Goal: Information Seeking & Learning: Find specific fact

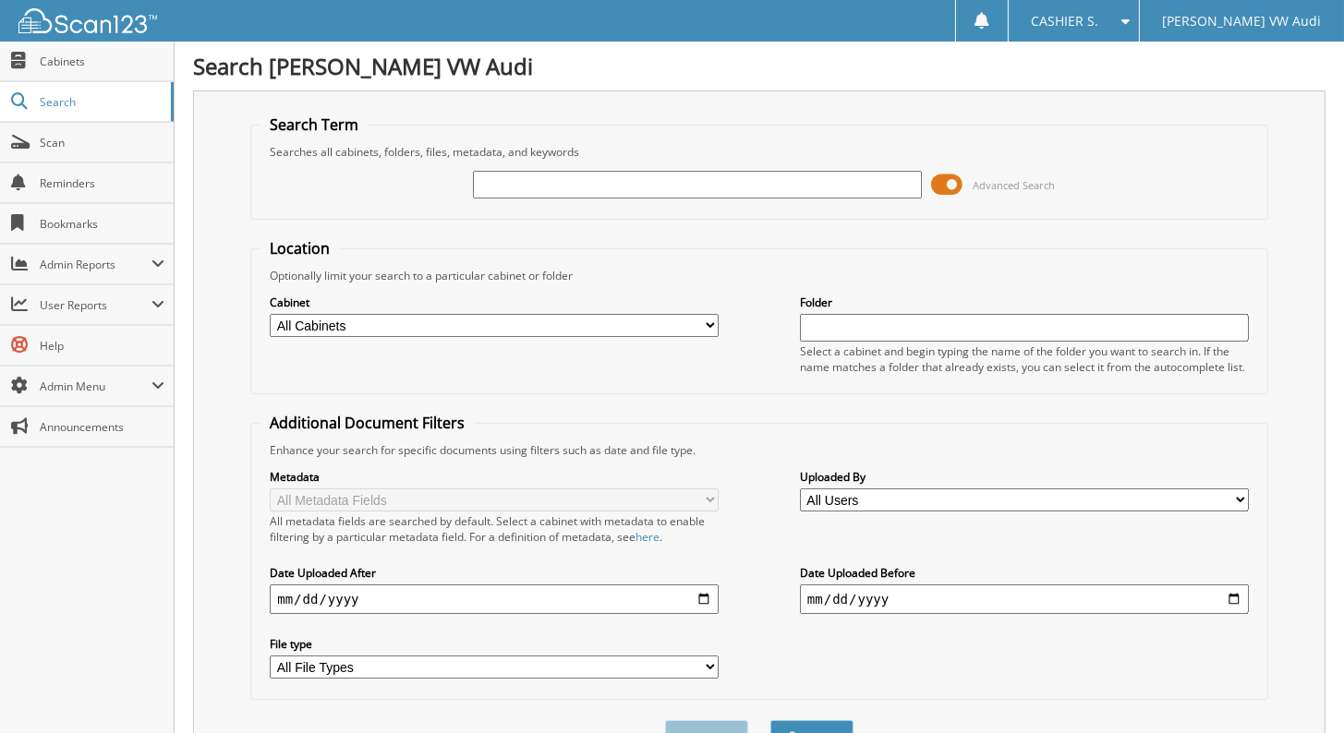
click at [525, 175] on input "text" at bounding box center [697, 185] width 449 height 28
type input "08/30/2025"
click at [770, 720] on button "Search" at bounding box center [811, 737] width 83 height 34
click at [951, 171] on span at bounding box center [946, 185] width 31 height 28
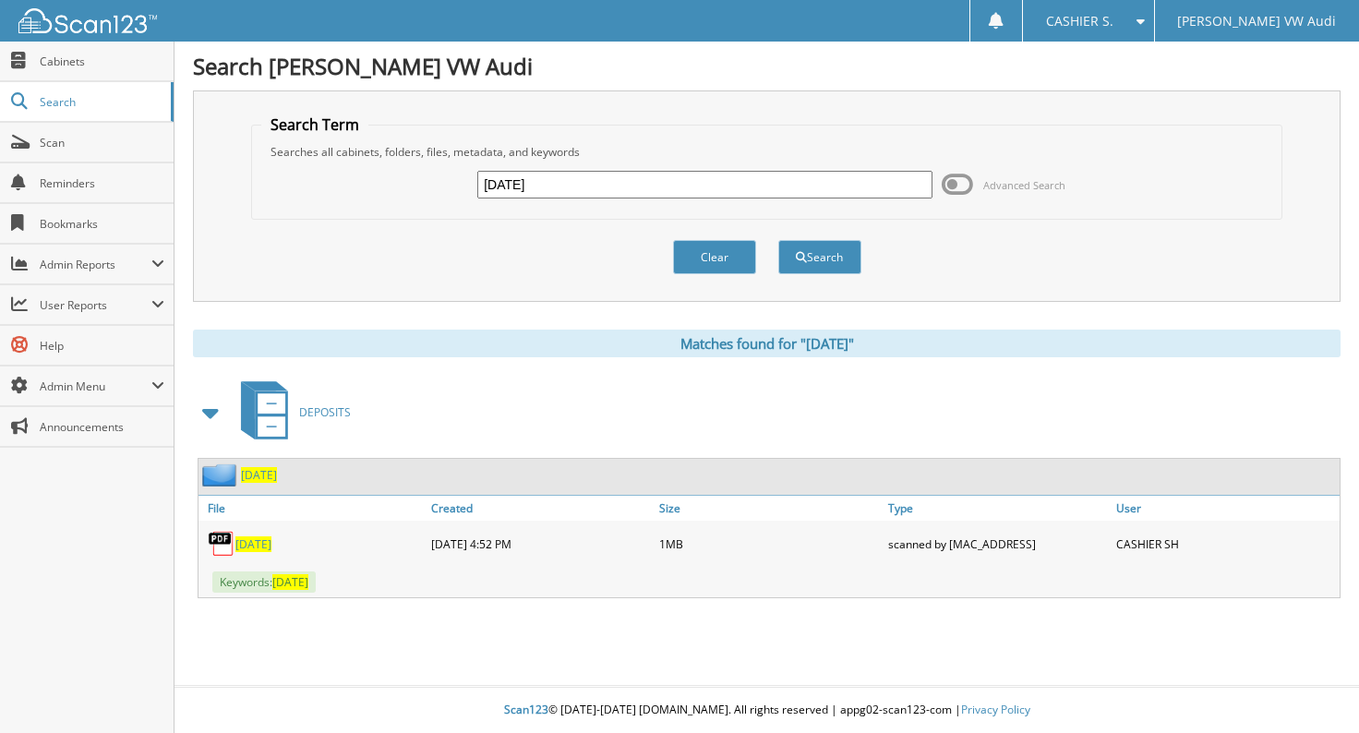
click at [272, 537] on span "08/30/2025" at bounding box center [254, 545] width 36 height 16
click at [573, 183] on input "08/30/2025" at bounding box center [704, 185] width 455 height 28
type input "08/29/2025"
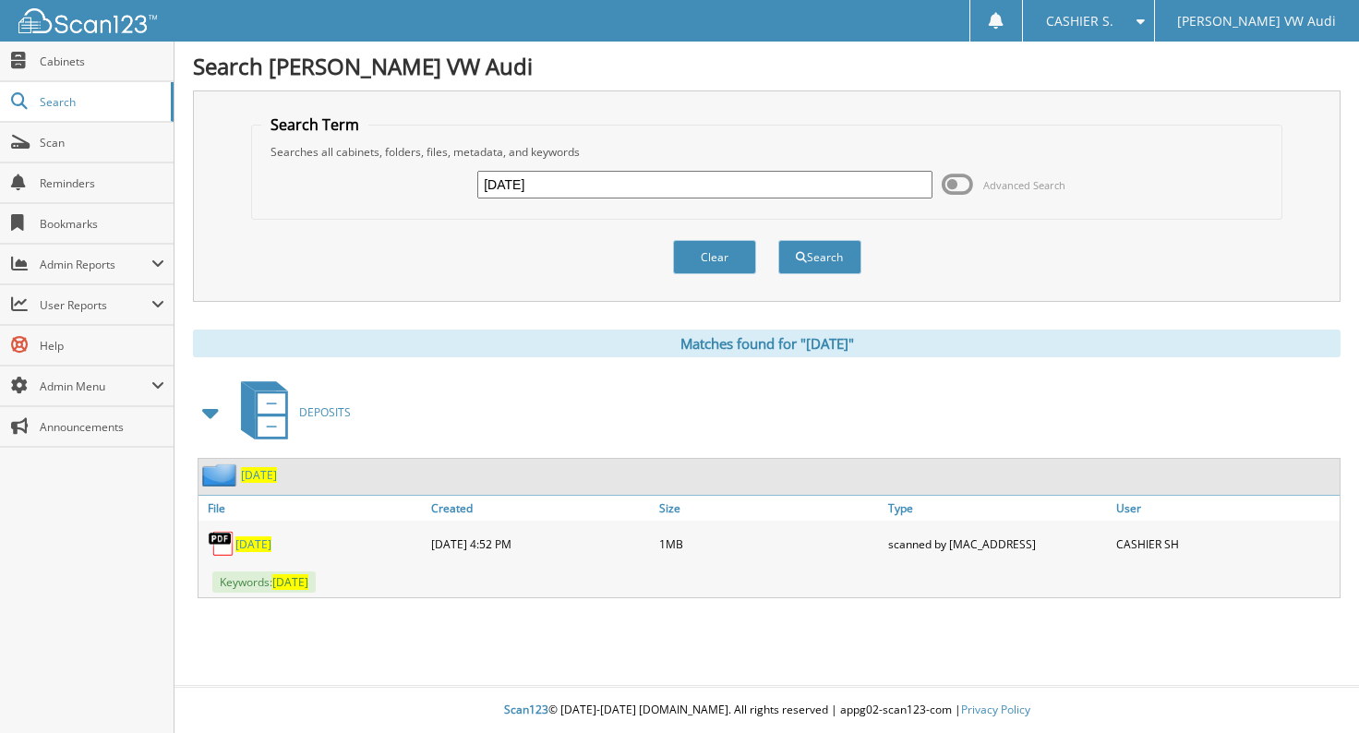
click at [779, 240] on button "Search" at bounding box center [820, 257] width 83 height 34
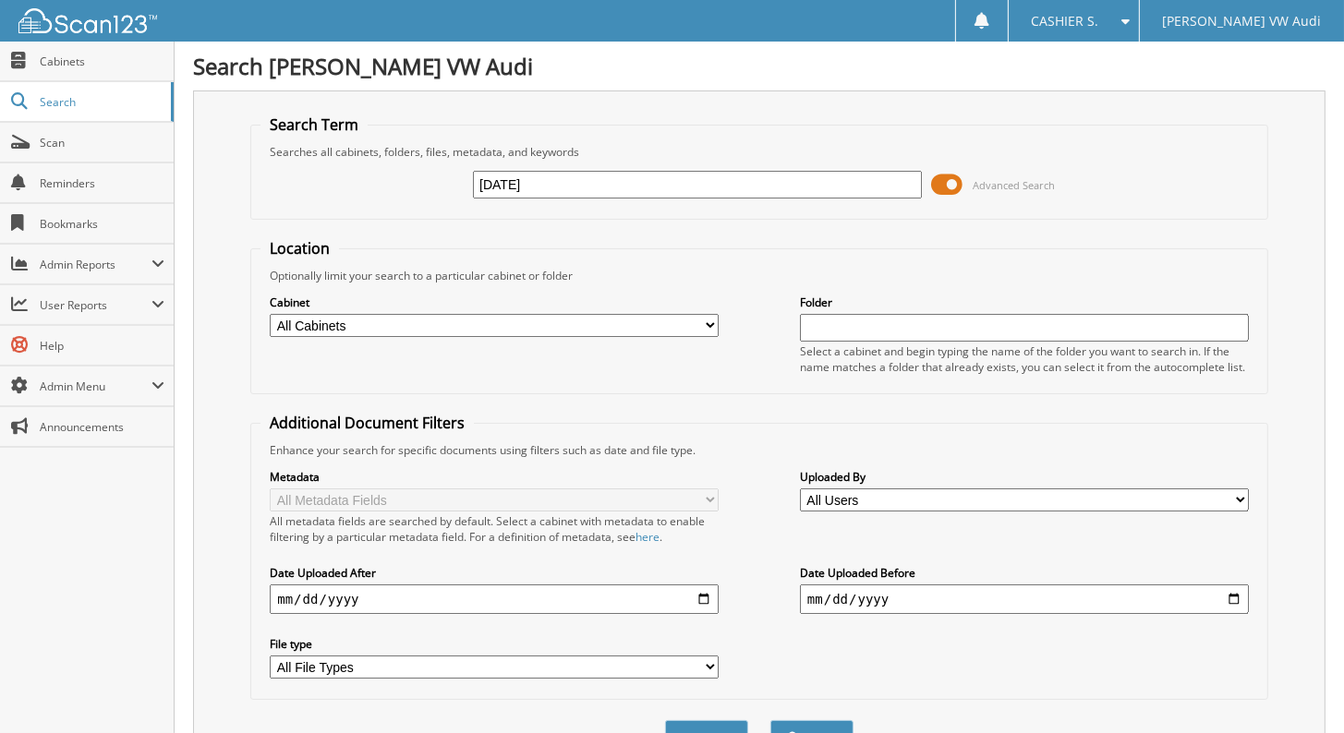
click at [943, 179] on span at bounding box center [946, 185] width 31 height 28
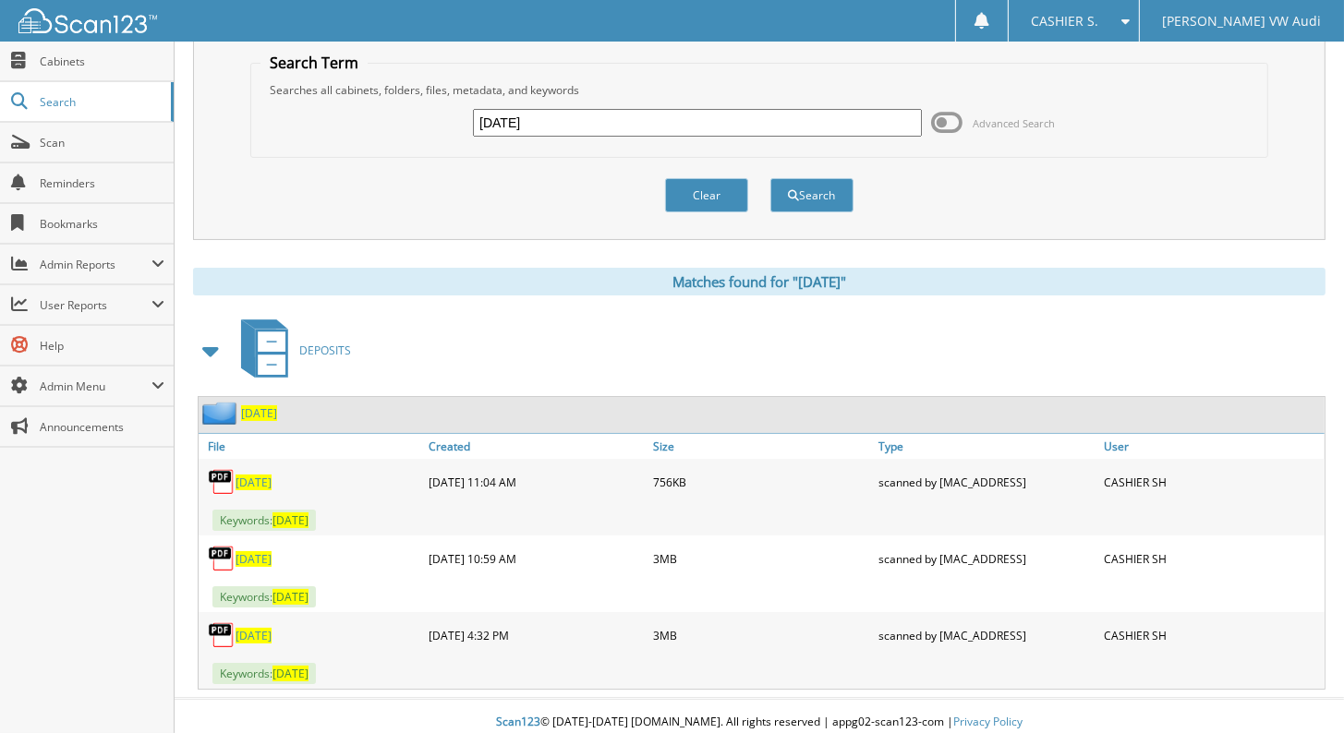
scroll to position [64, 0]
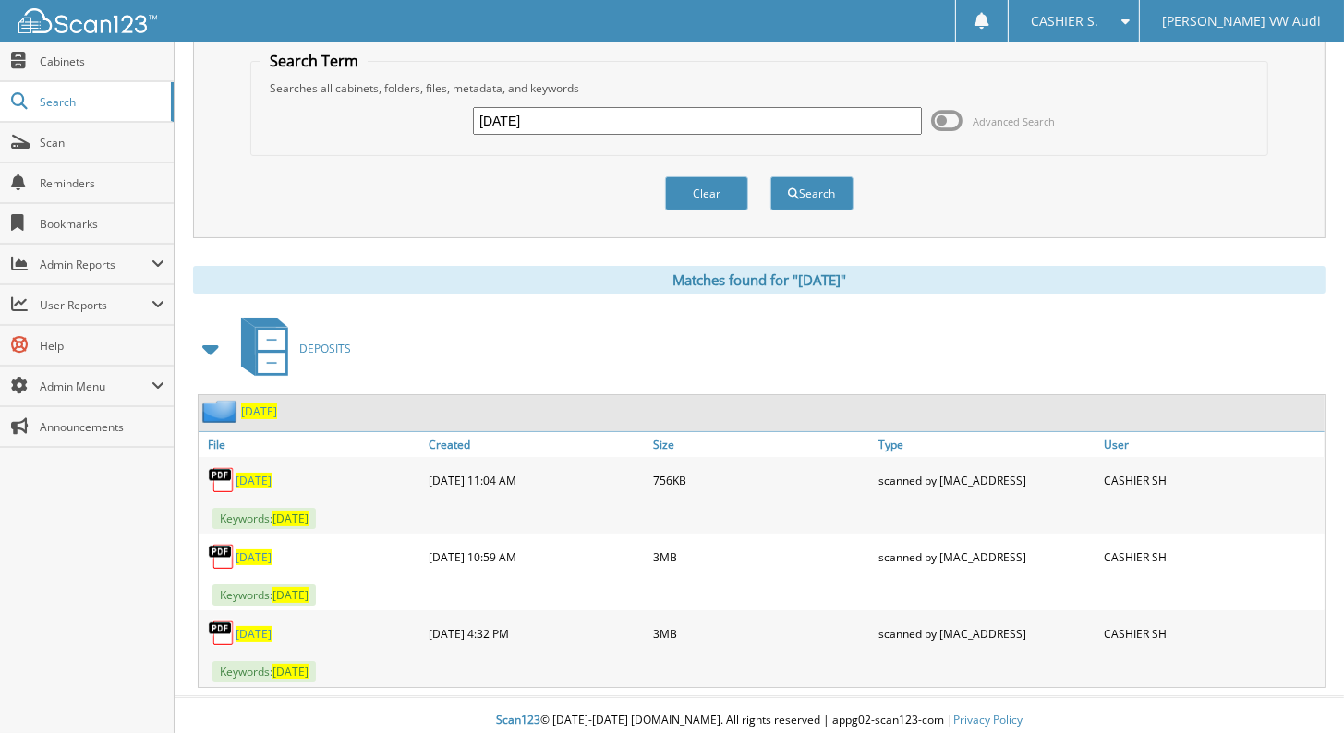
click at [272, 474] on span "08/29/2025" at bounding box center [254, 481] width 36 height 16
click at [252, 550] on span "08/29/2025" at bounding box center [254, 558] width 36 height 16
click at [272, 626] on span "08/29/2025" at bounding box center [254, 634] width 36 height 16
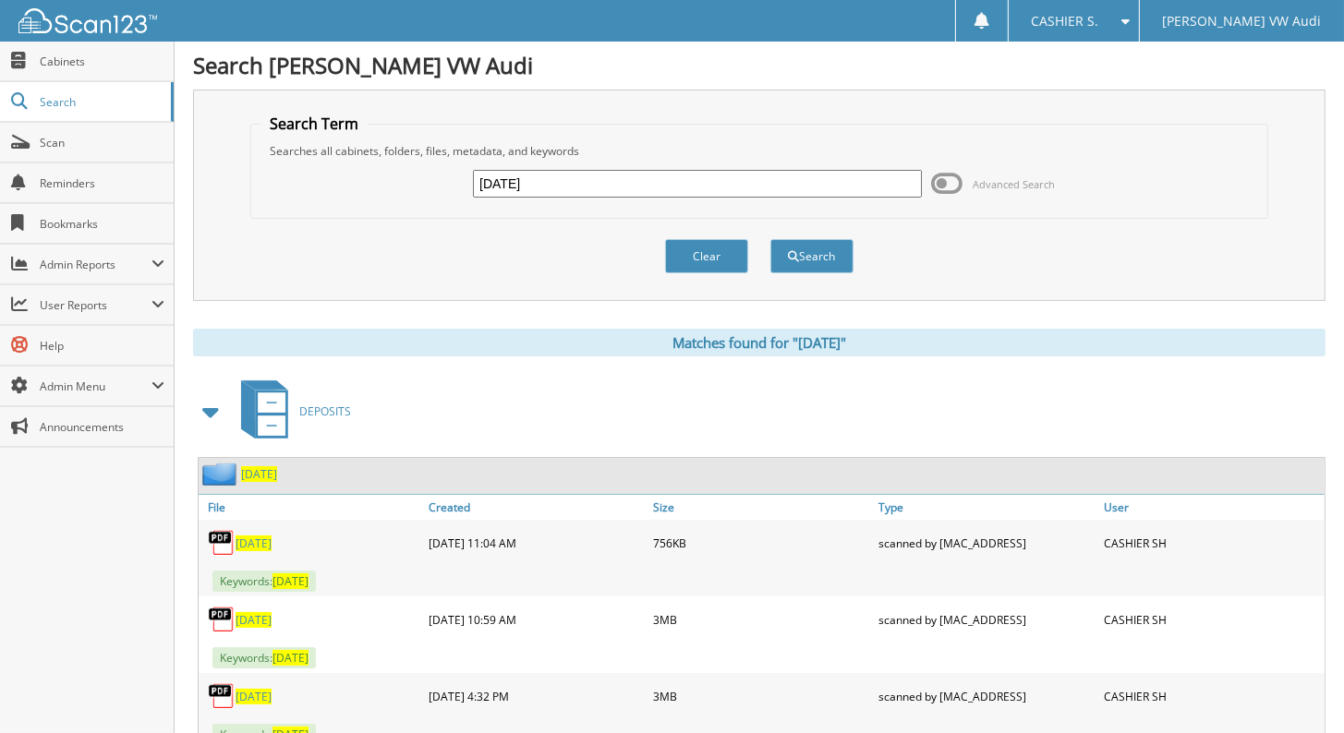
scroll to position [0, 0]
click at [544, 184] on input "08/29/2025" at bounding box center [697, 185] width 449 height 28
click at [550, 179] on input "08/29/2025" at bounding box center [697, 185] width 449 height 28
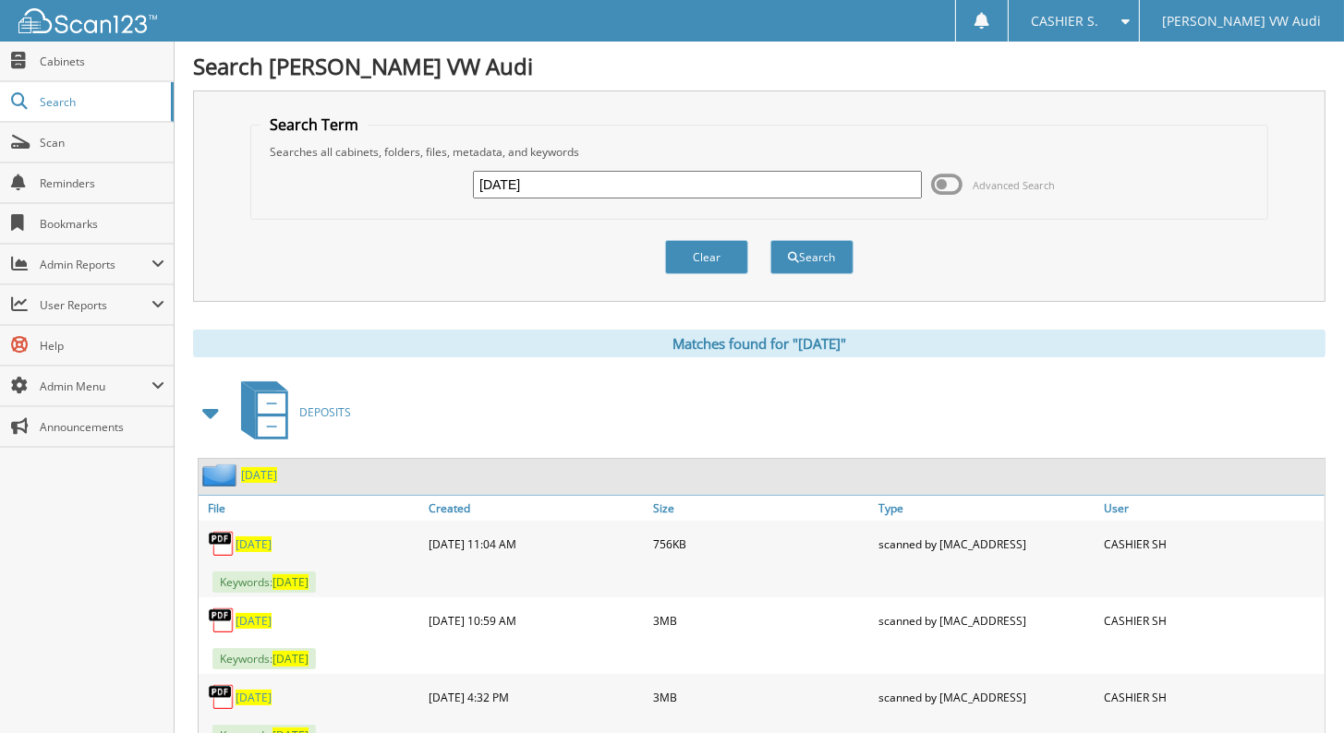
click at [550, 179] on input "08/29/2025" at bounding box center [697, 185] width 449 height 28
type input "09/01/2025"
click at [770, 240] on button "Search" at bounding box center [811, 257] width 83 height 34
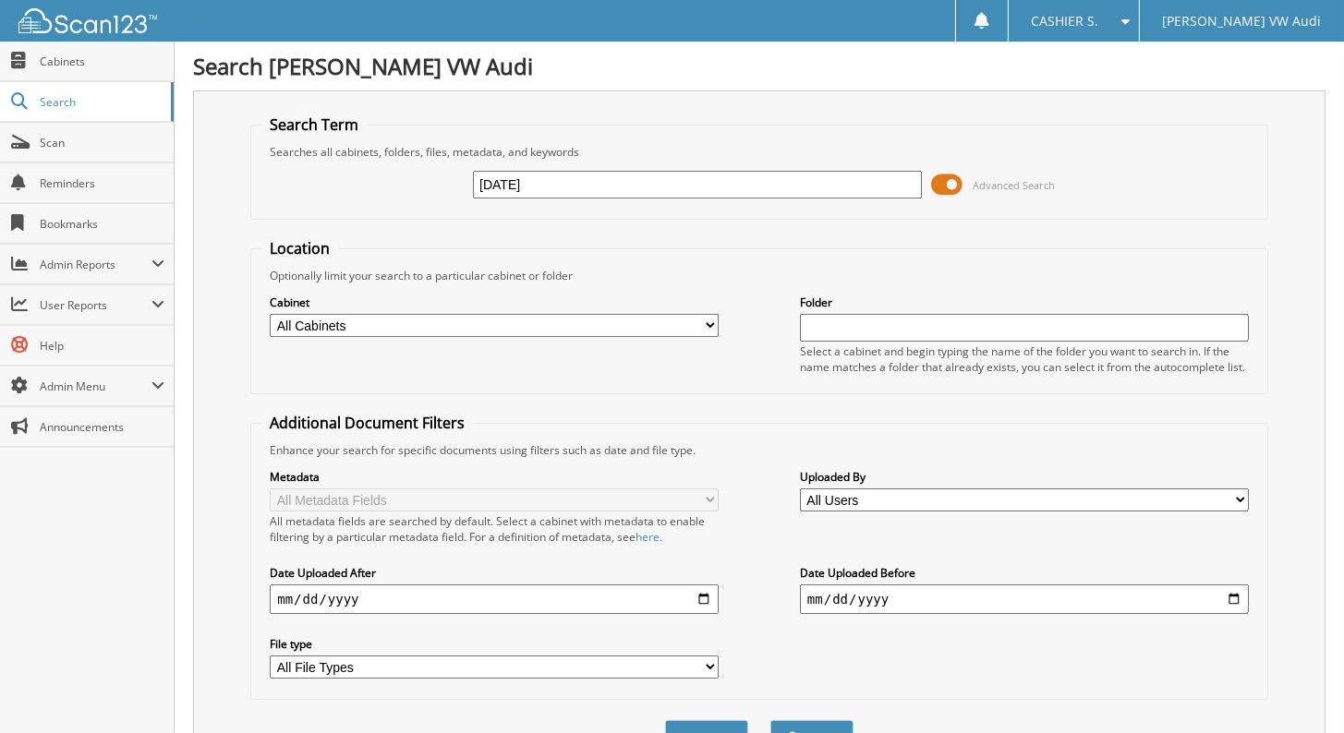
click at [952, 186] on span at bounding box center [946, 185] width 31 height 28
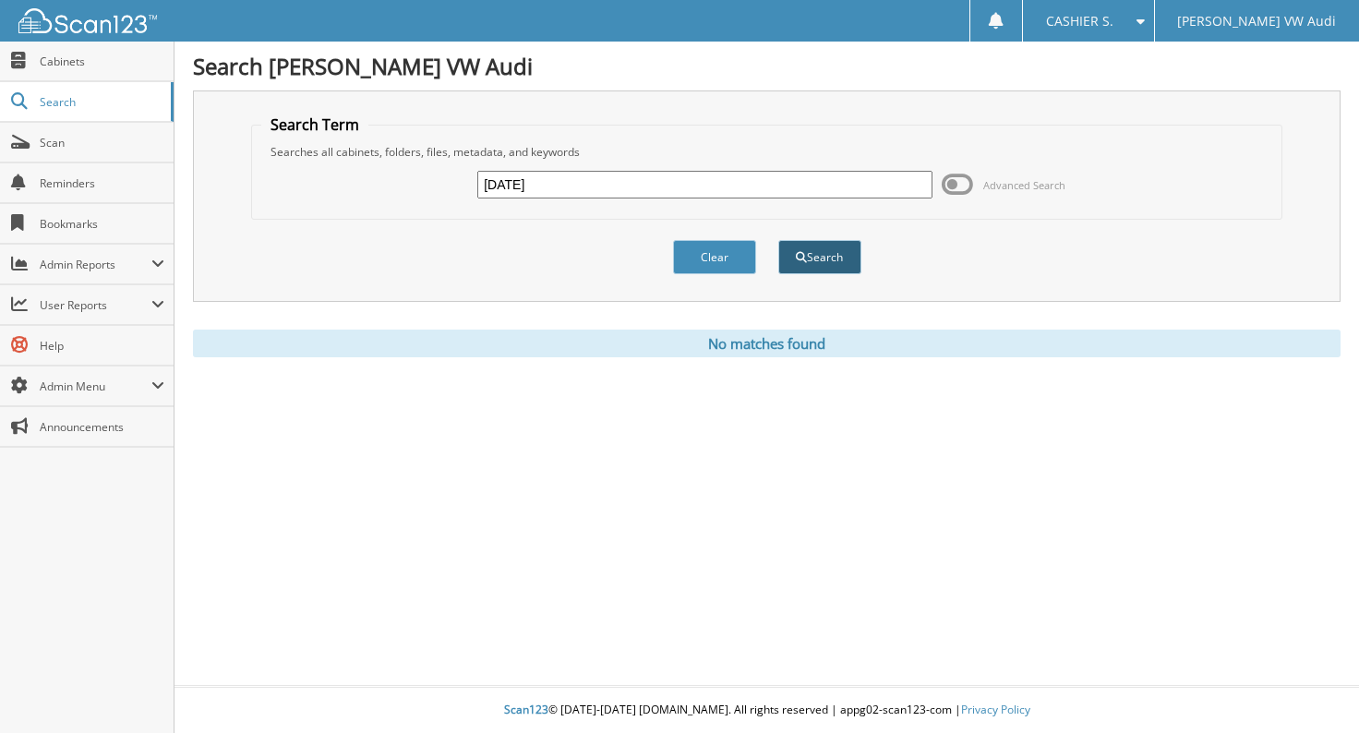
click at [806, 254] on button "Search" at bounding box center [820, 257] width 83 height 34
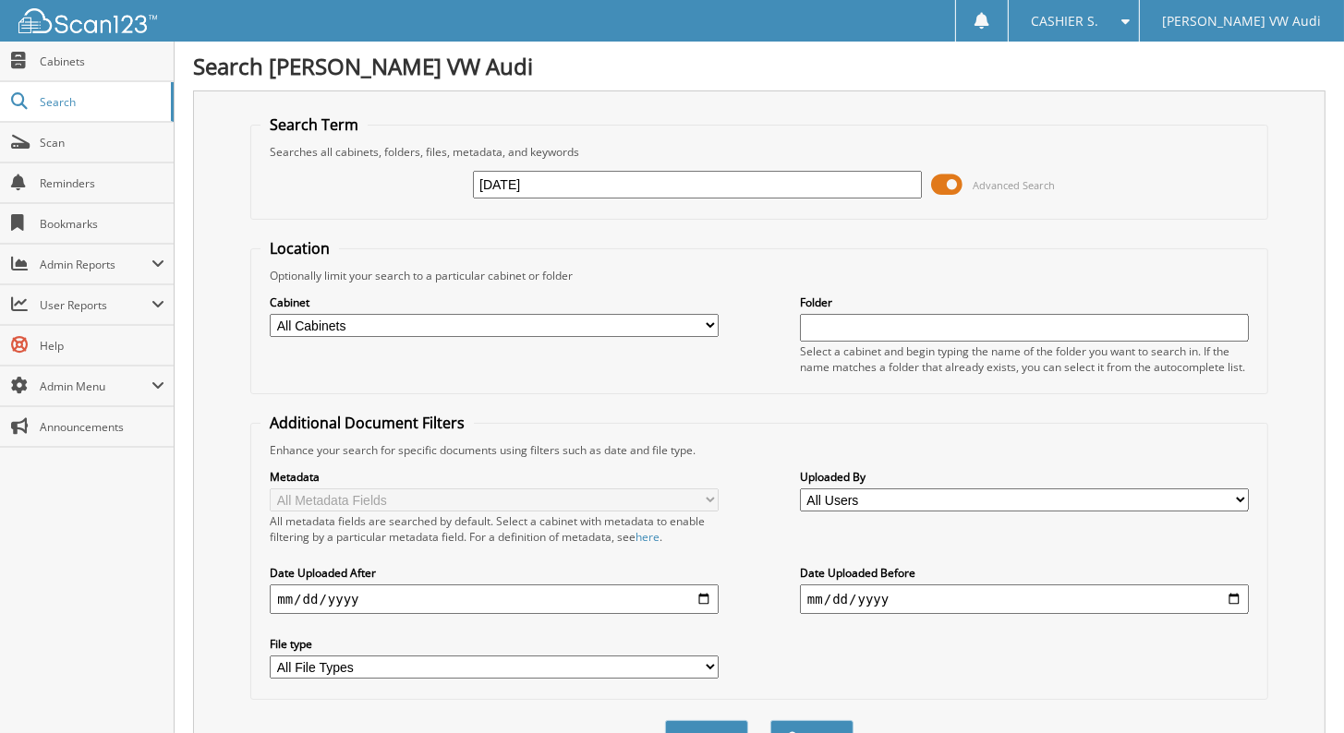
click at [953, 187] on span at bounding box center [946, 185] width 31 height 28
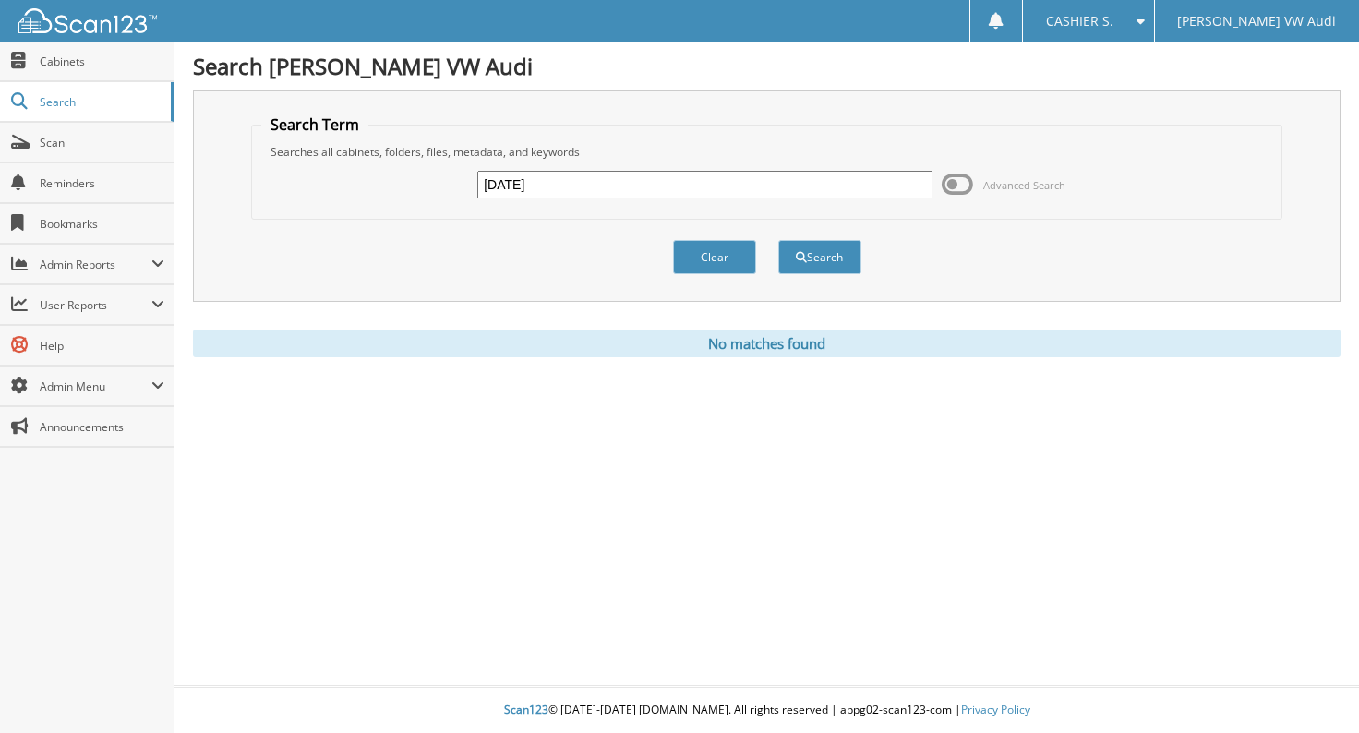
click at [544, 175] on input "09/01/2025" at bounding box center [704, 185] width 455 height 28
type input "9/1/2025"
click at [779, 240] on button "Search" at bounding box center [820, 257] width 83 height 34
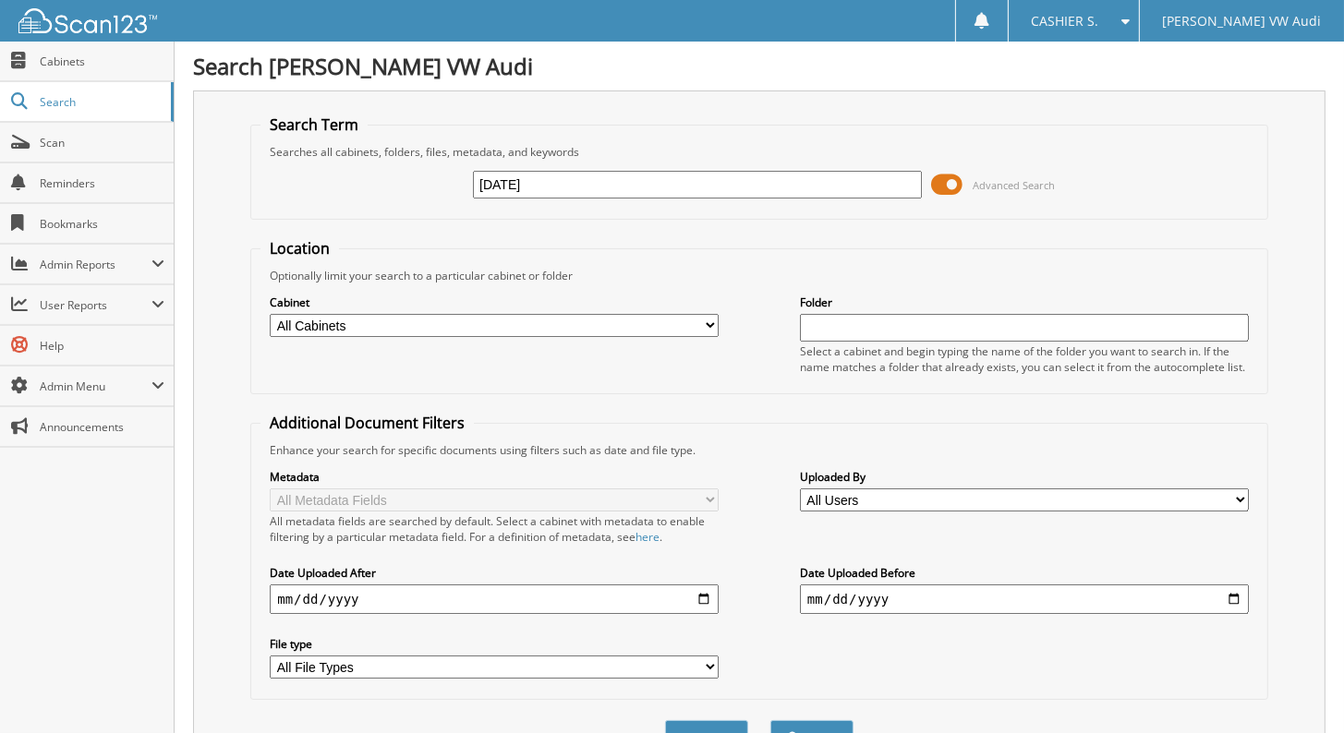
click at [962, 178] on span at bounding box center [946, 185] width 31 height 28
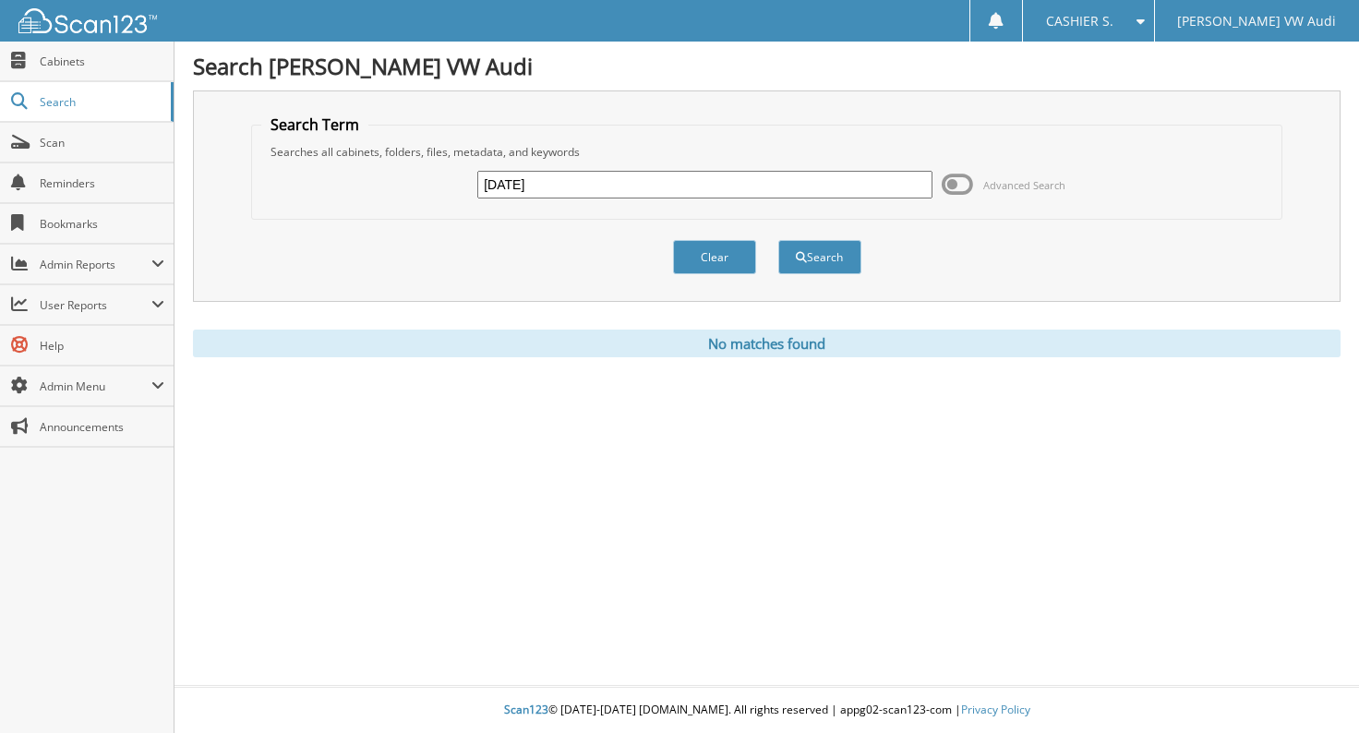
click at [719, 183] on input "9/1/2025" at bounding box center [704, 185] width 455 height 28
click at [717, 183] on input "9/1/2025" at bounding box center [704, 185] width 455 height 28
type input "9-1/2025"
click at [779, 240] on button "Search" at bounding box center [820, 257] width 83 height 34
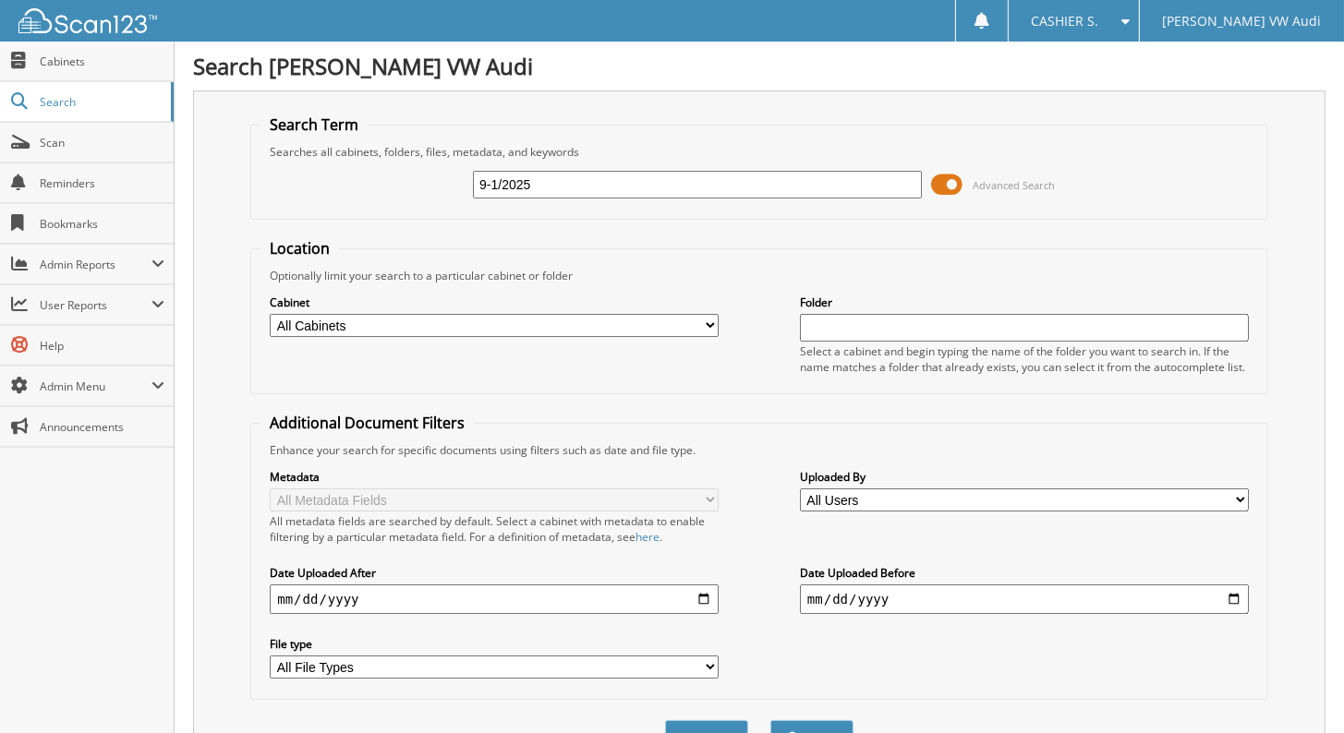
click at [717, 183] on input "9-1/2025" at bounding box center [697, 185] width 449 height 28
type input "[DATE]"
click at [770, 720] on button "Search" at bounding box center [811, 737] width 83 height 34
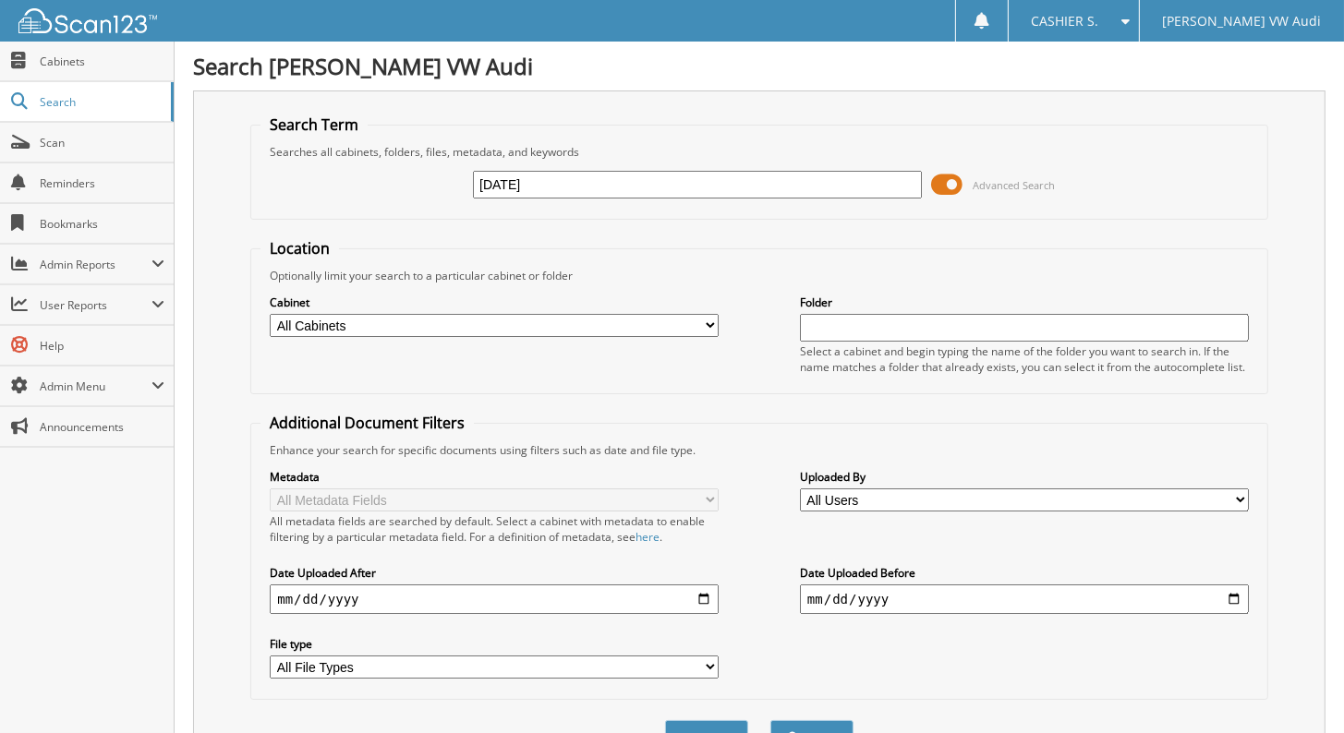
click at [956, 182] on span at bounding box center [946, 185] width 31 height 28
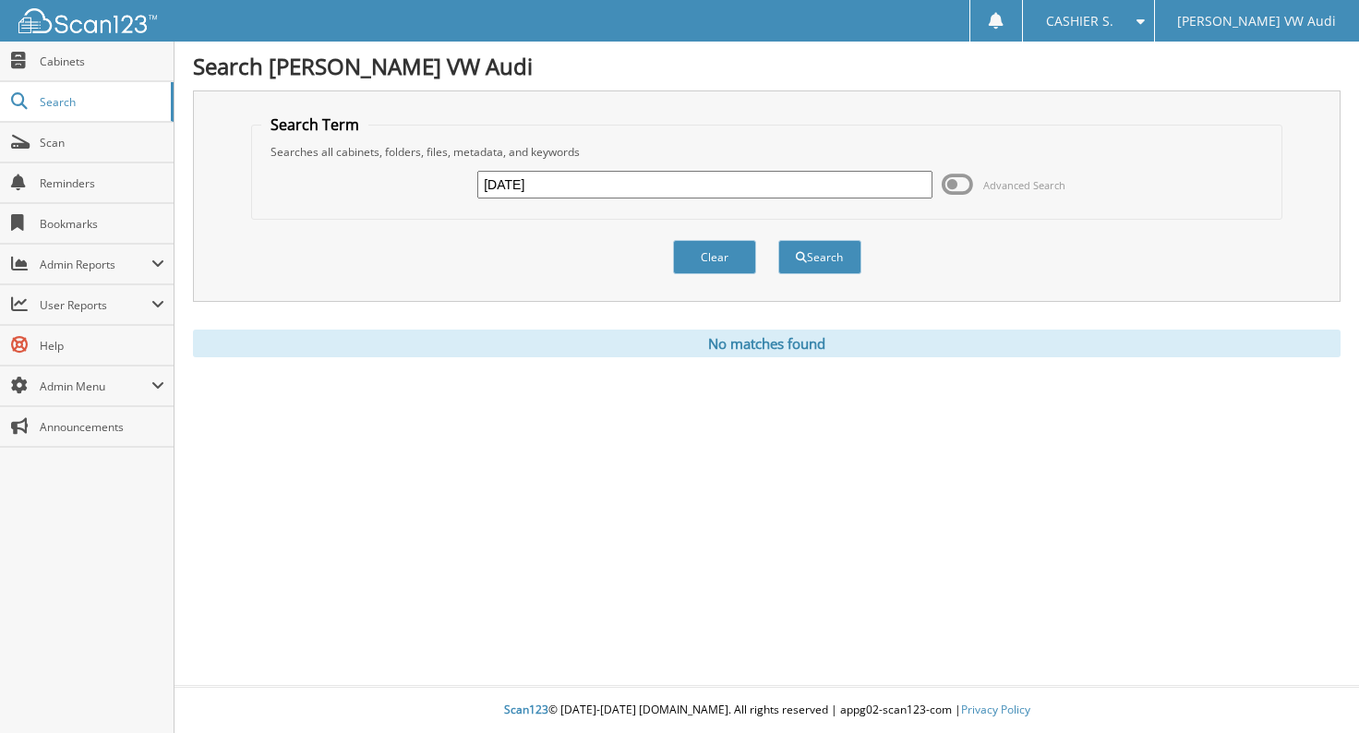
click at [588, 183] on input "9-1-25" at bounding box center [704, 185] width 455 height 28
type input "9-01-25"
click at [779, 240] on button "Search" at bounding box center [820, 257] width 83 height 34
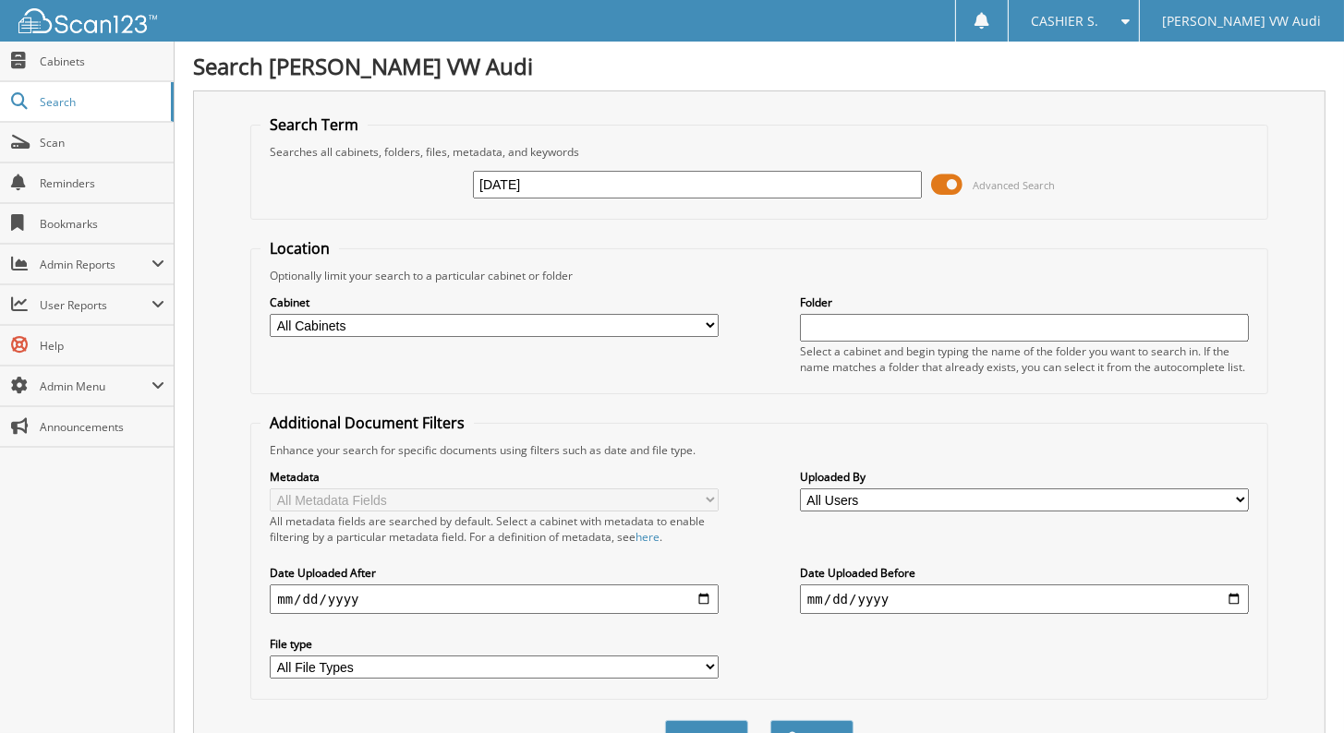
click at [942, 181] on span at bounding box center [946, 185] width 31 height 28
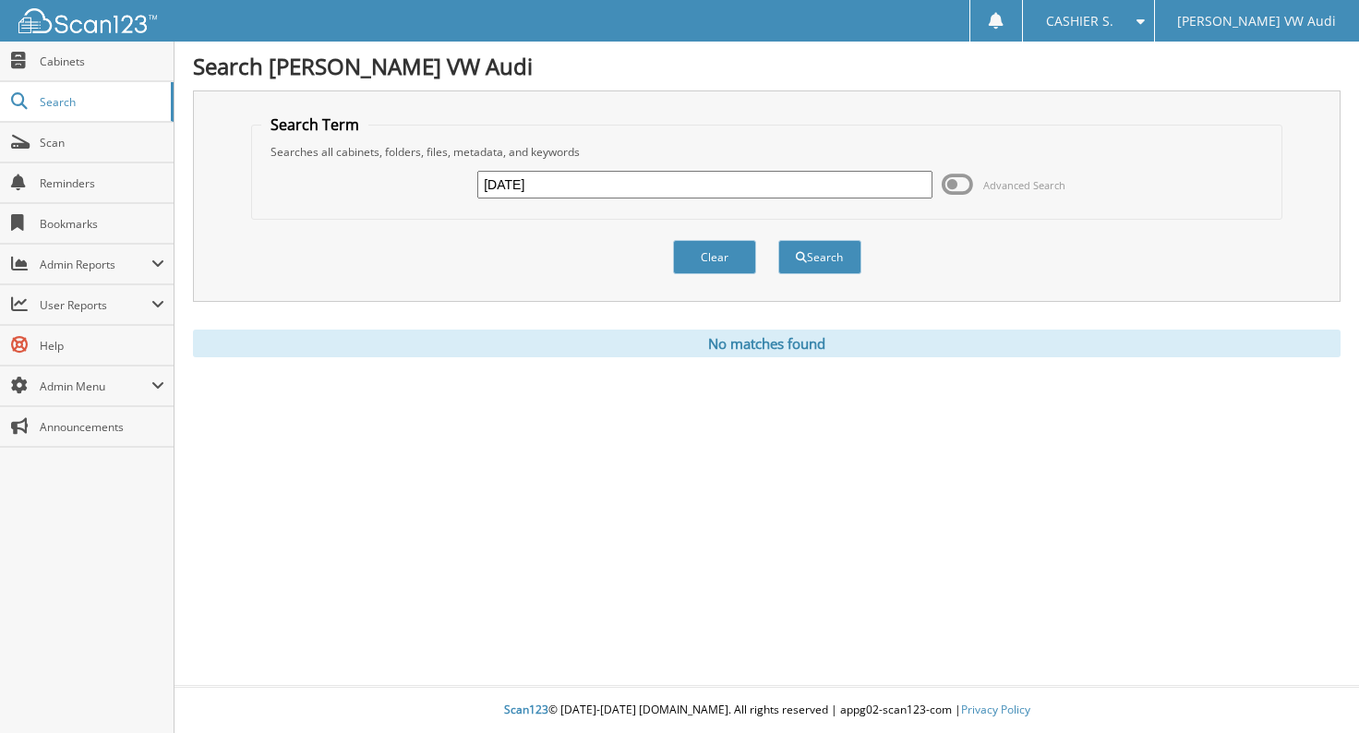
click at [806, 175] on input "[DATE]" at bounding box center [704, 185] width 455 height 28
type input "[DATE]"
click at [779, 240] on button "Search" at bounding box center [820, 257] width 83 height 34
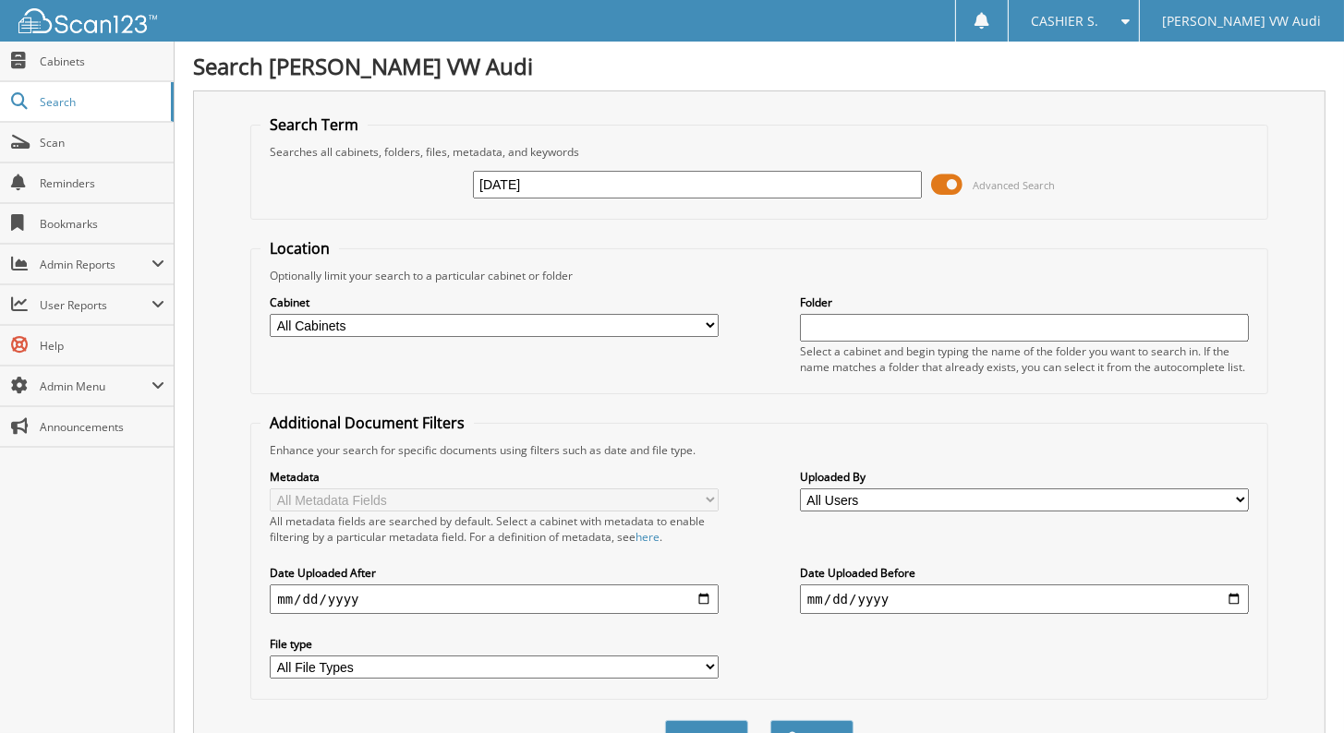
click at [948, 179] on span at bounding box center [946, 185] width 31 height 28
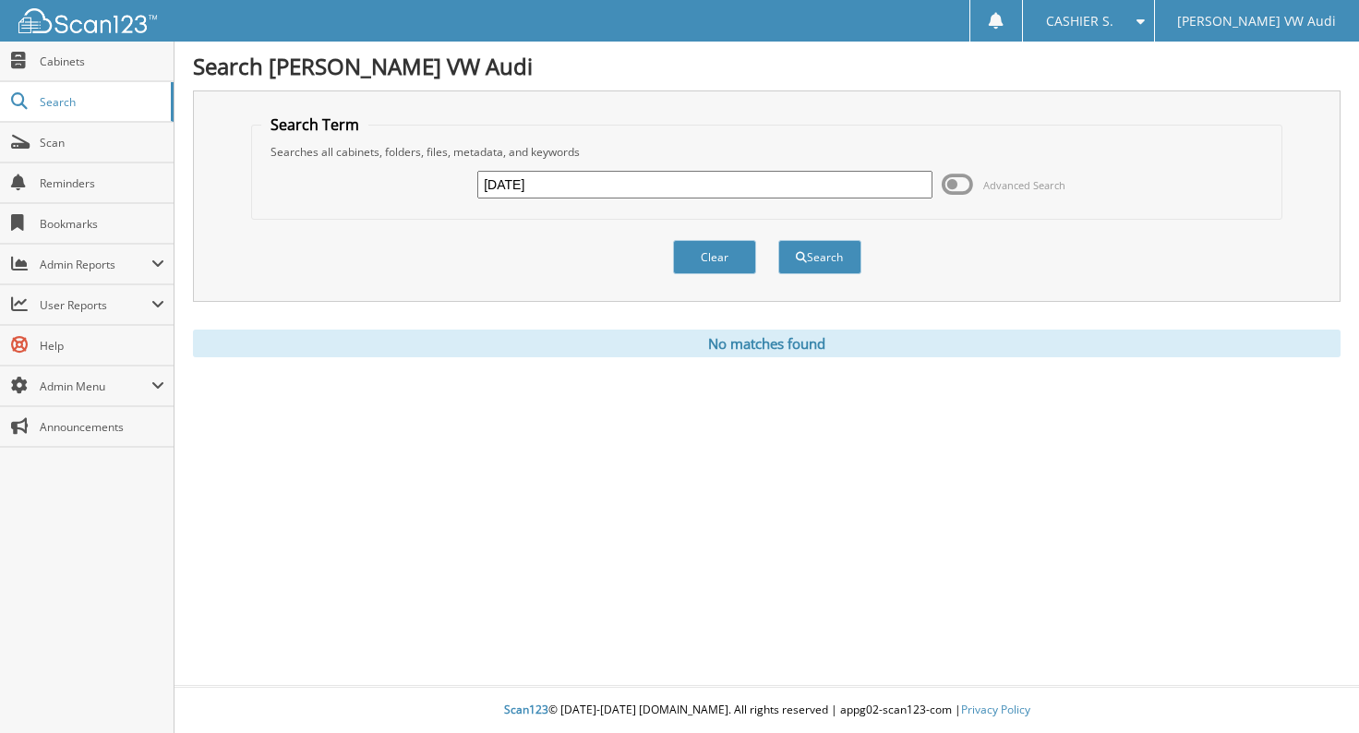
click at [721, 179] on input "09-01-2025" at bounding box center [704, 185] width 455 height 28
type input "09-01-25"
click at [779, 240] on button "Search" at bounding box center [820, 257] width 83 height 34
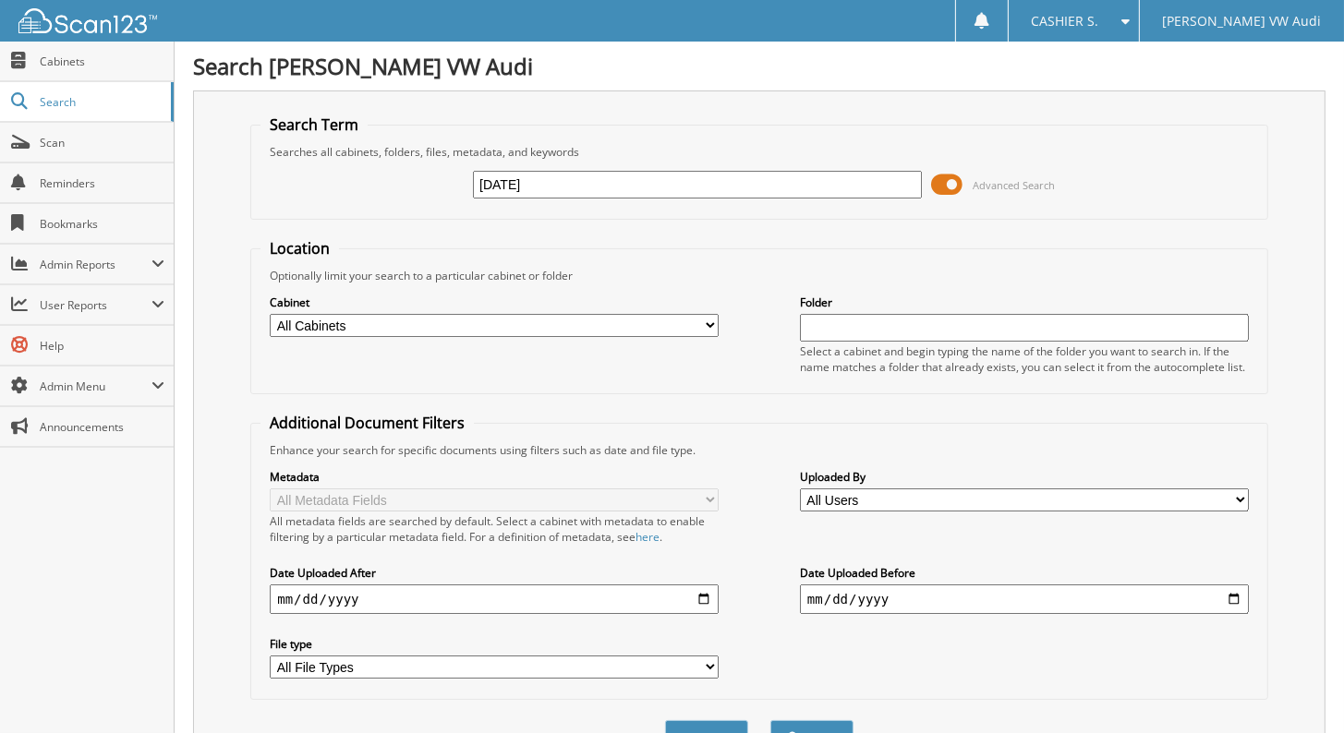
drag, startPoint x: 0, startPoint y: 0, endPoint x: 961, endPoint y: 180, distance: 978.2
click at [961, 179] on span at bounding box center [946, 185] width 31 height 28
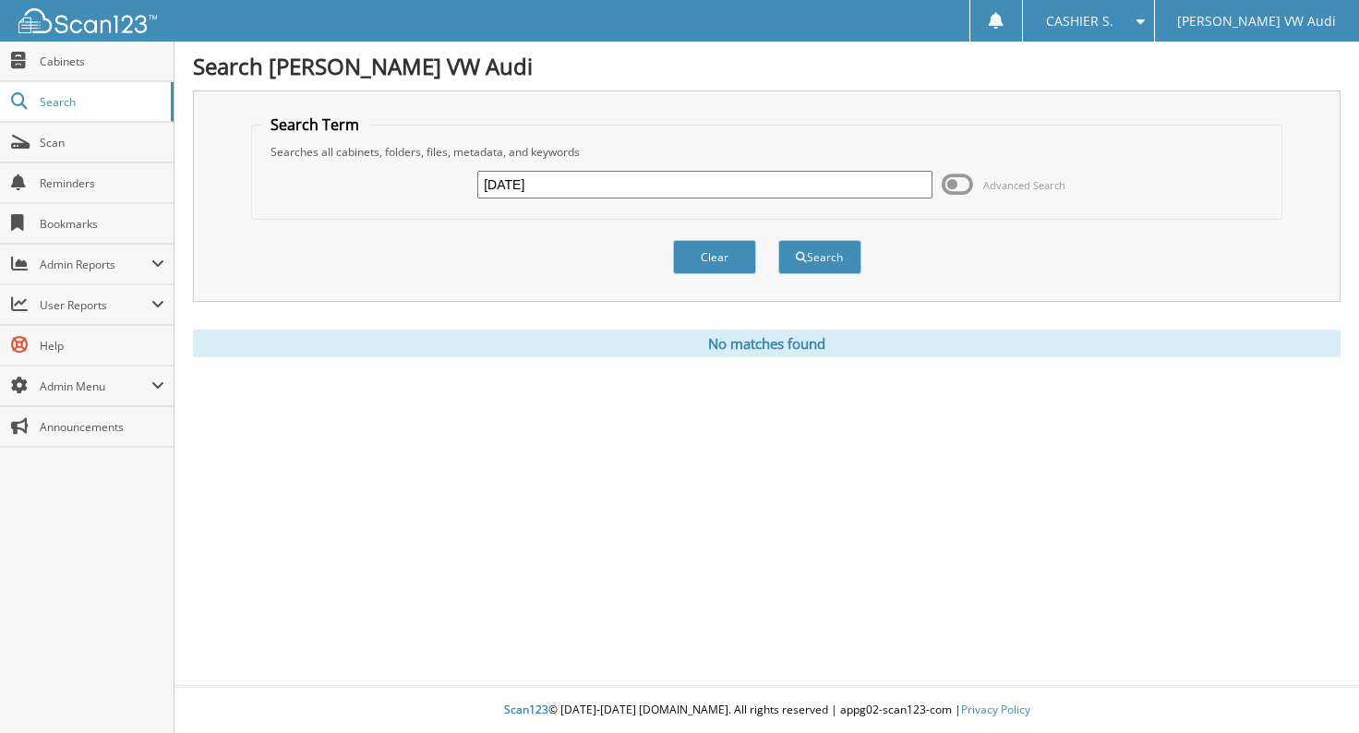
click at [823, 176] on input "[DATE]" at bounding box center [704, 185] width 455 height 28
click at [823, 175] on input "[DATE]" at bounding box center [704, 185] width 455 height 28
click at [64, 55] on span "Cabinets" at bounding box center [102, 62] width 125 height 16
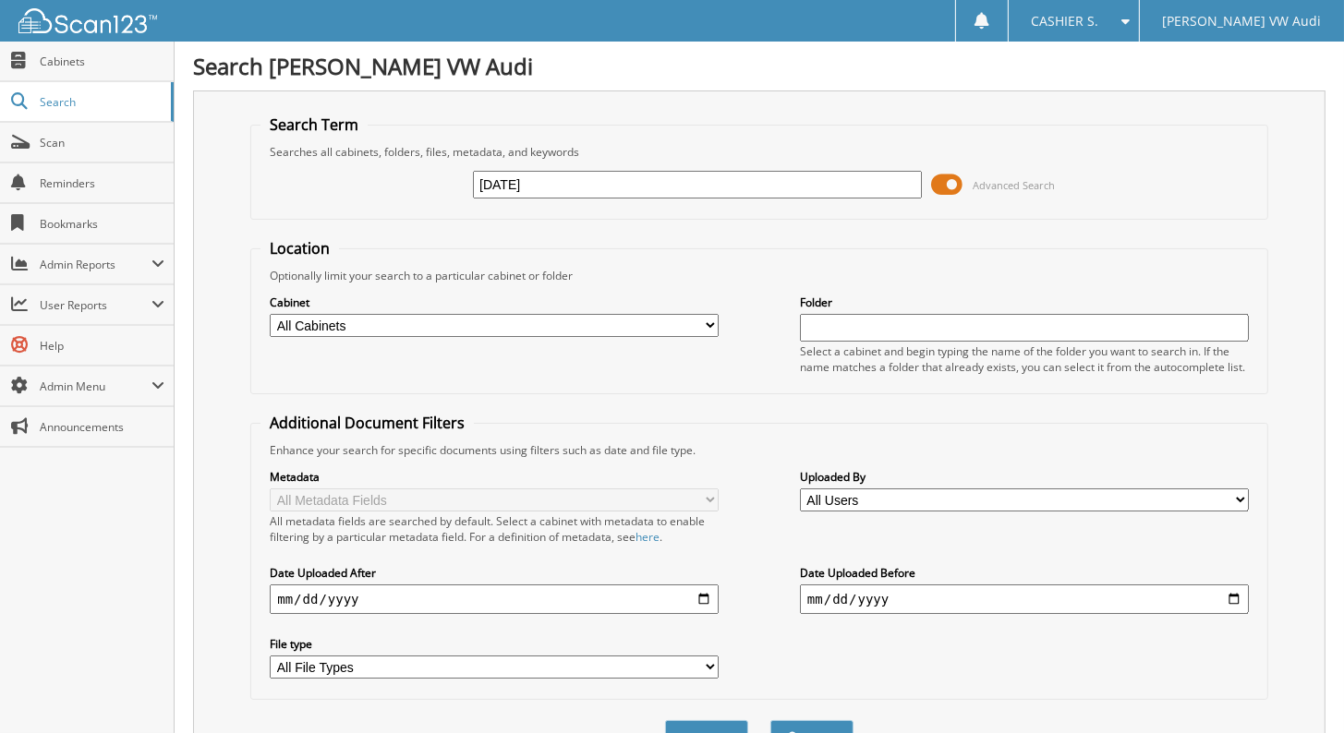
type input "[DATE]"
click at [770, 720] on button "Search" at bounding box center [811, 737] width 83 height 34
drag, startPoint x: 967, startPoint y: 177, endPoint x: 953, endPoint y: 183, distance: 14.9
click at [957, 181] on span "Advanced Search" at bounding box center [993, 185] width 124 height 28
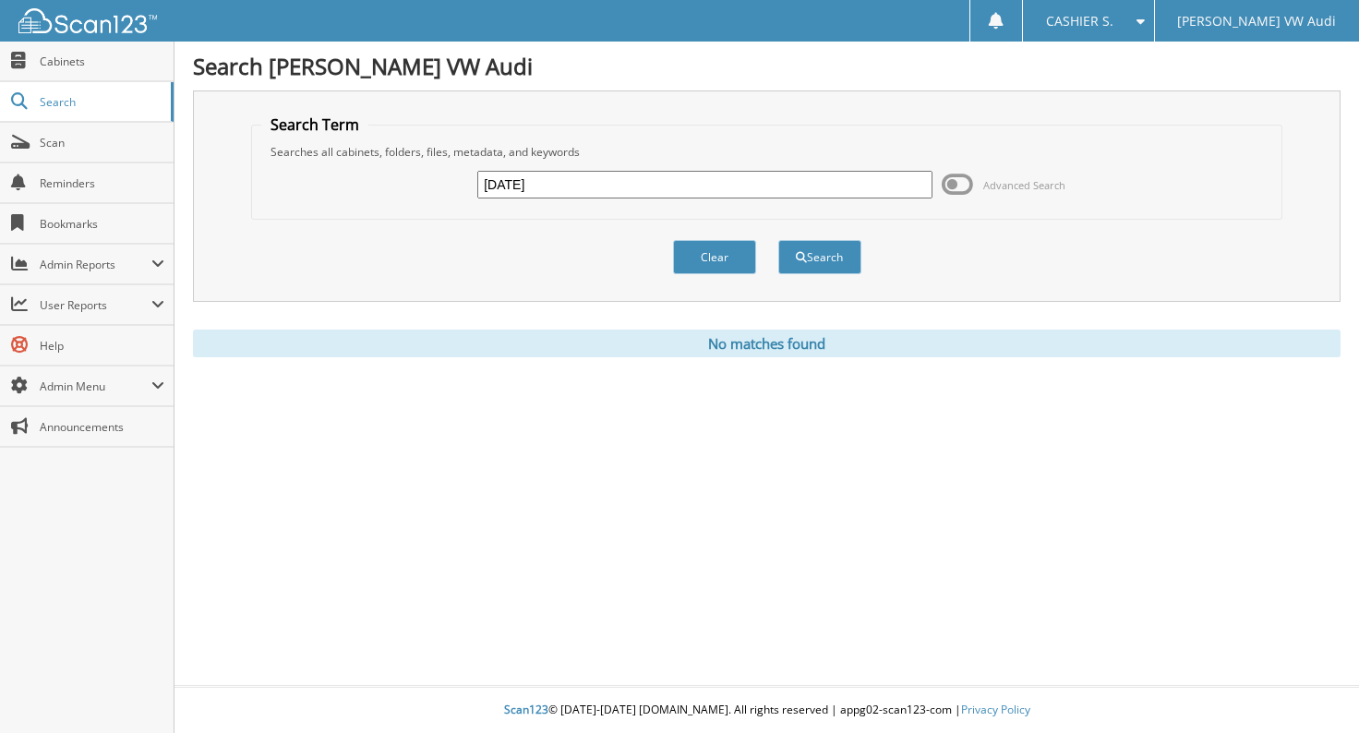
click at [779, 175] on input "9.1.25" at bounding box center [704, 185] width 455 height 28
type input "9.1.2025"
click at [779, 240] on button "Search" at bounding box center [820, 257] width 83 height 34
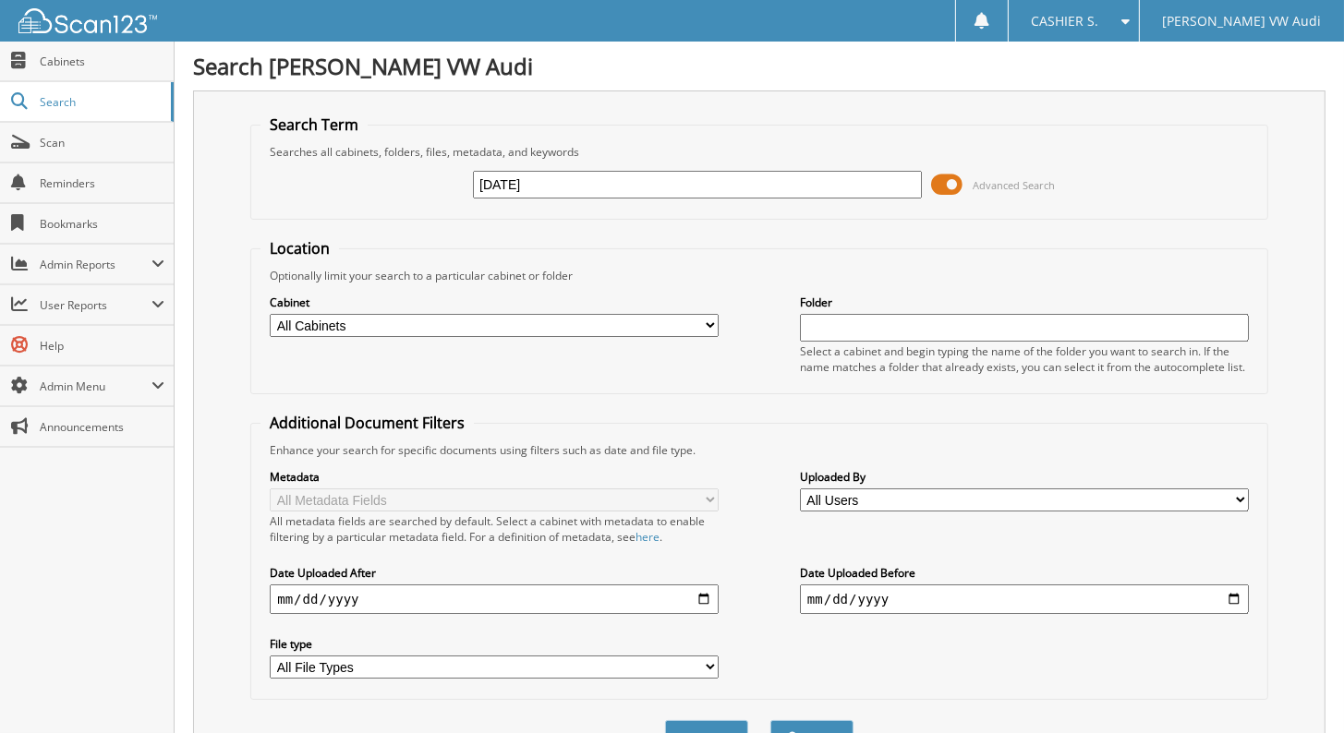
click at [950, 182] on span at bounding box center [946, 185] width 31 height 28
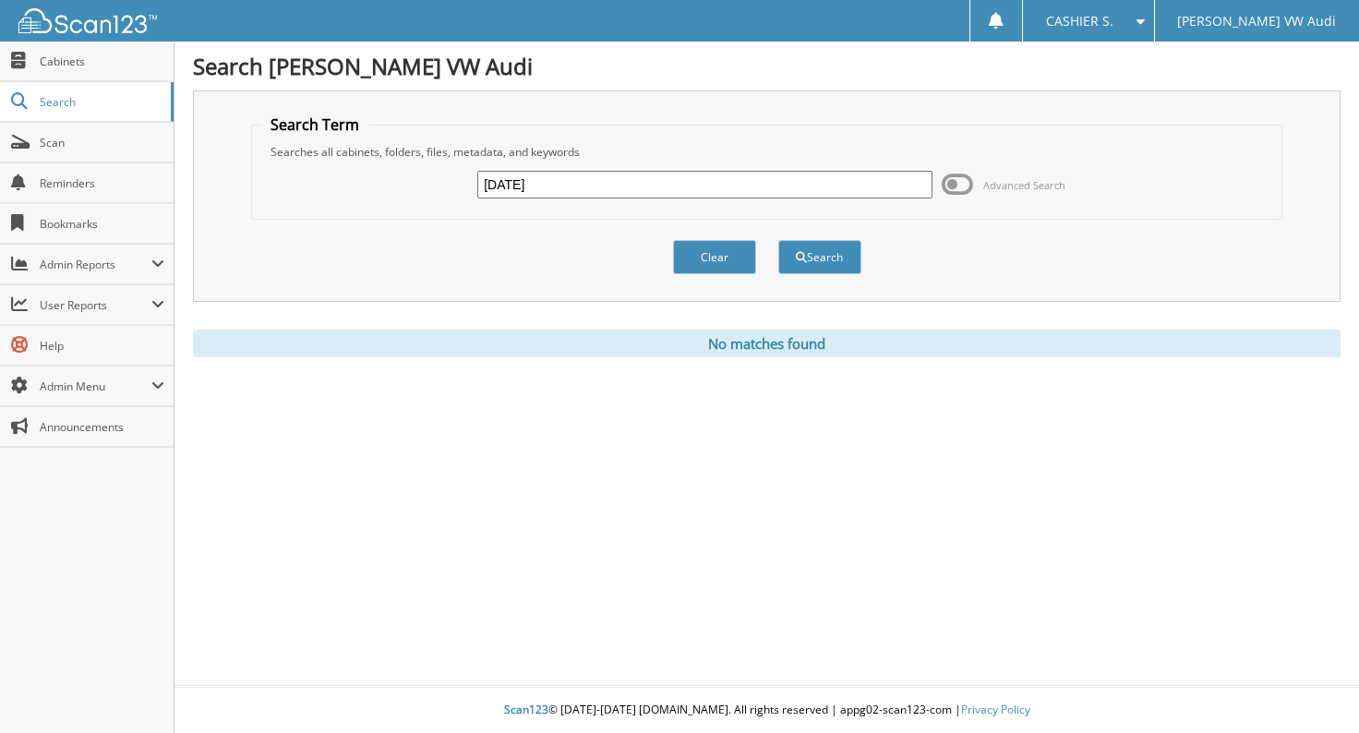
click at [561, 187] on input "[DATE]" at bounding box center [704, 185] width 455 height 28
type input "09/02/2025"
click at [779, 240] on button "Search" at bounding box center [820, 257] width 83 height 34
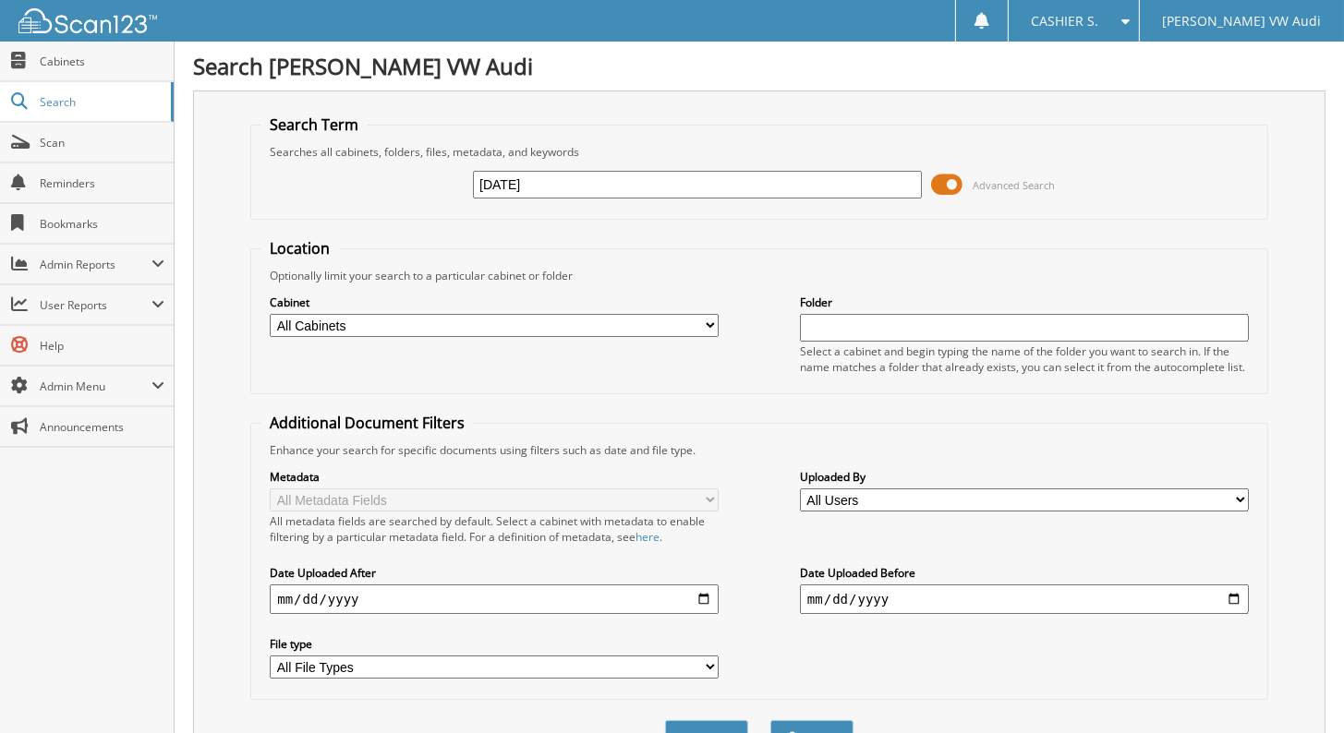
click at [951, 176] on span at bounding box center [946, 185] width 31 height 28
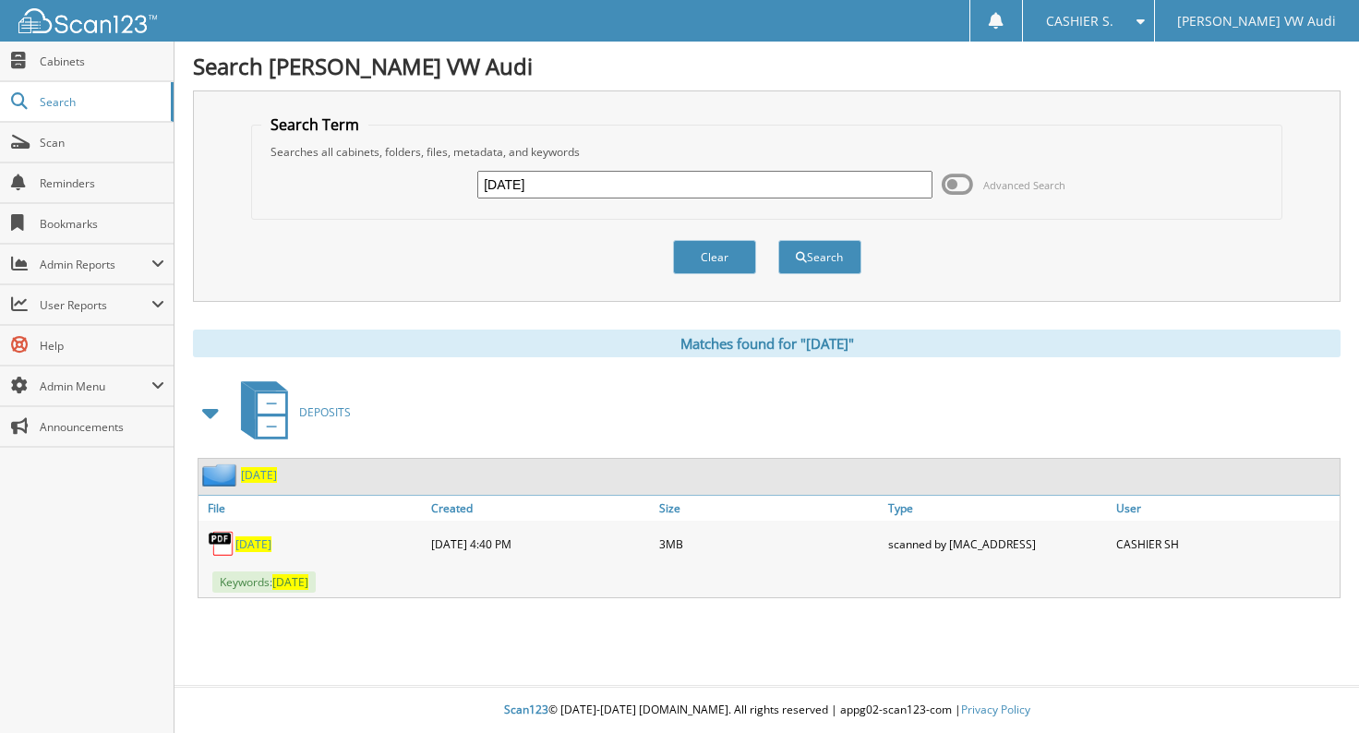
click at [272, 537] on span "[DATE]" at bounding box center [254, 545] width 36 height 16
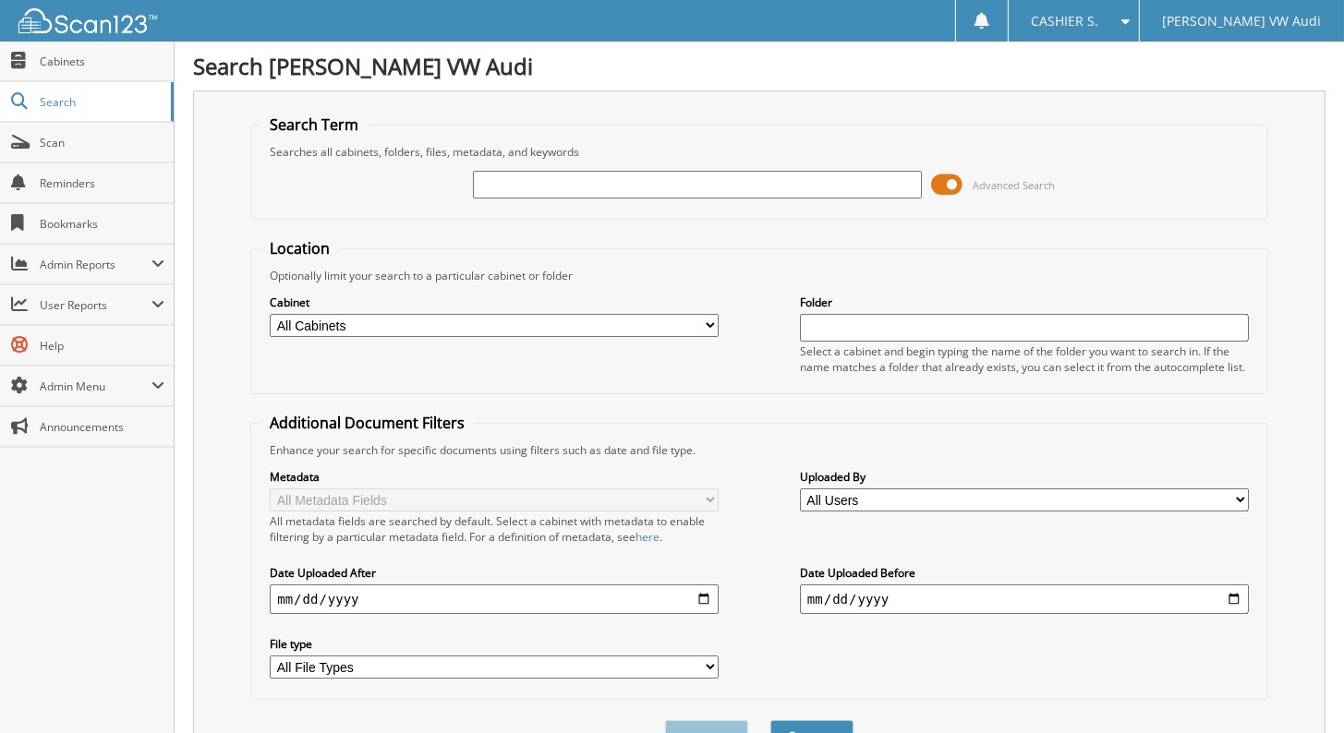
click at [666, 184] on input "text" at bounding box center [697, 185] width 449 height 28
type input "[DATE]"
click at [770, 720] on button "Search" at bounding box center [811, 737] width 83 height 34
click at [946, 187] on span at bounding box center [946, 185] width 31 height 28
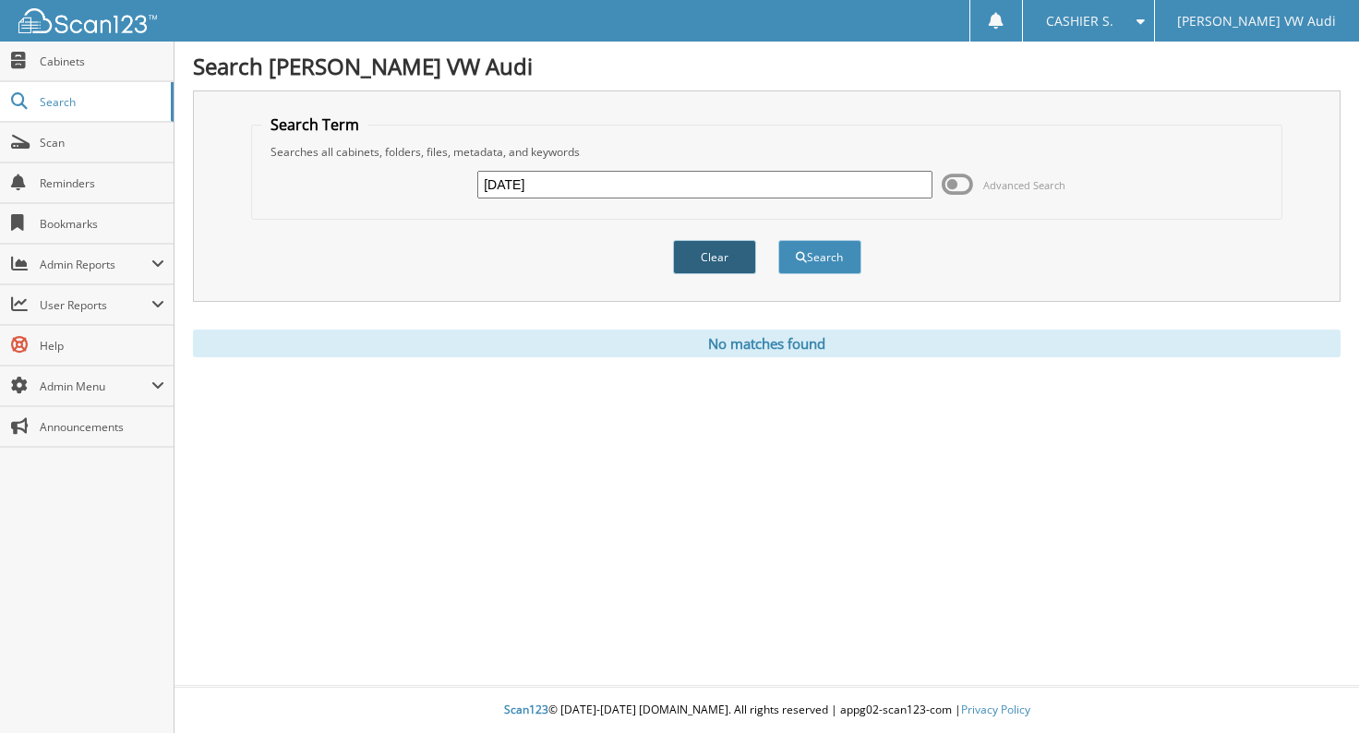
click at [697, 247] on button "Clear" at bounding box center [714, 257] width 83 height 34
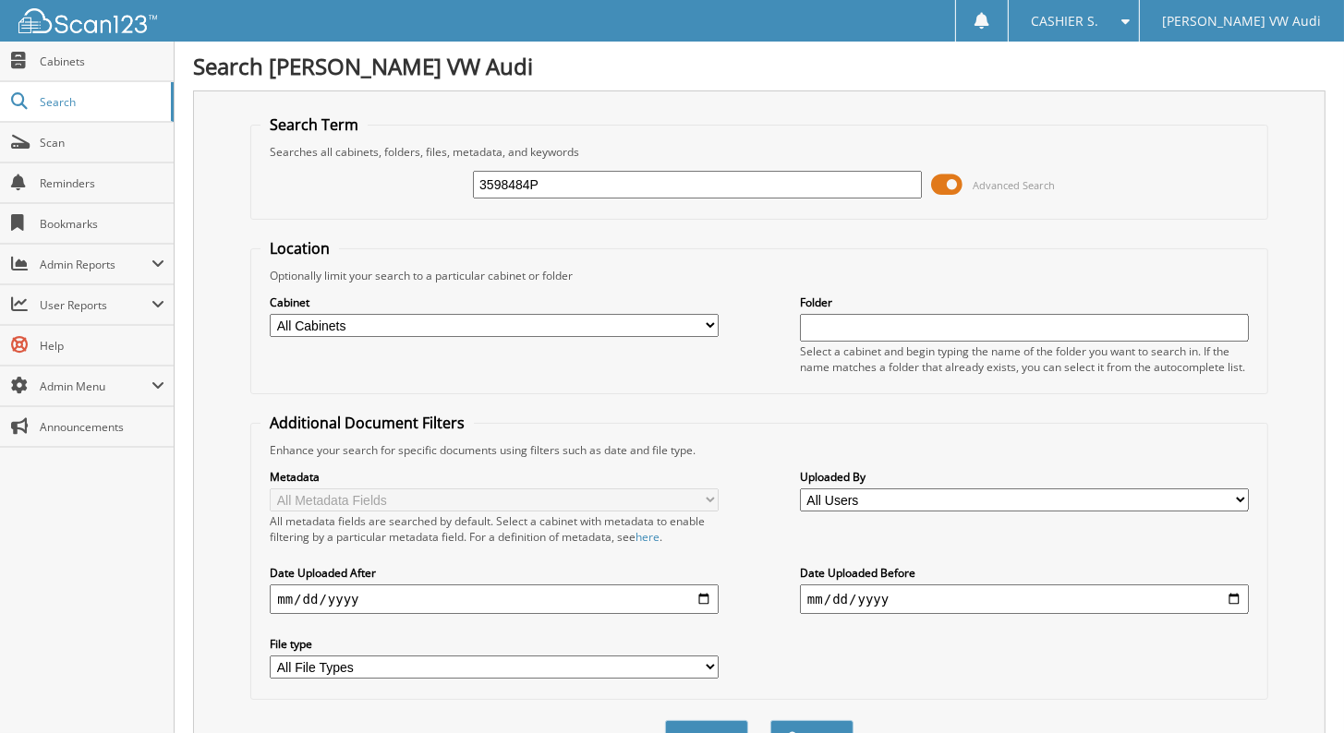
type input "3598484P"
click at [770, 720] on button "Search" at bounding box center [811, 737] width 83 height 34
click at [949, 181] on span at bounding box center [946, 185] width 31 height 28
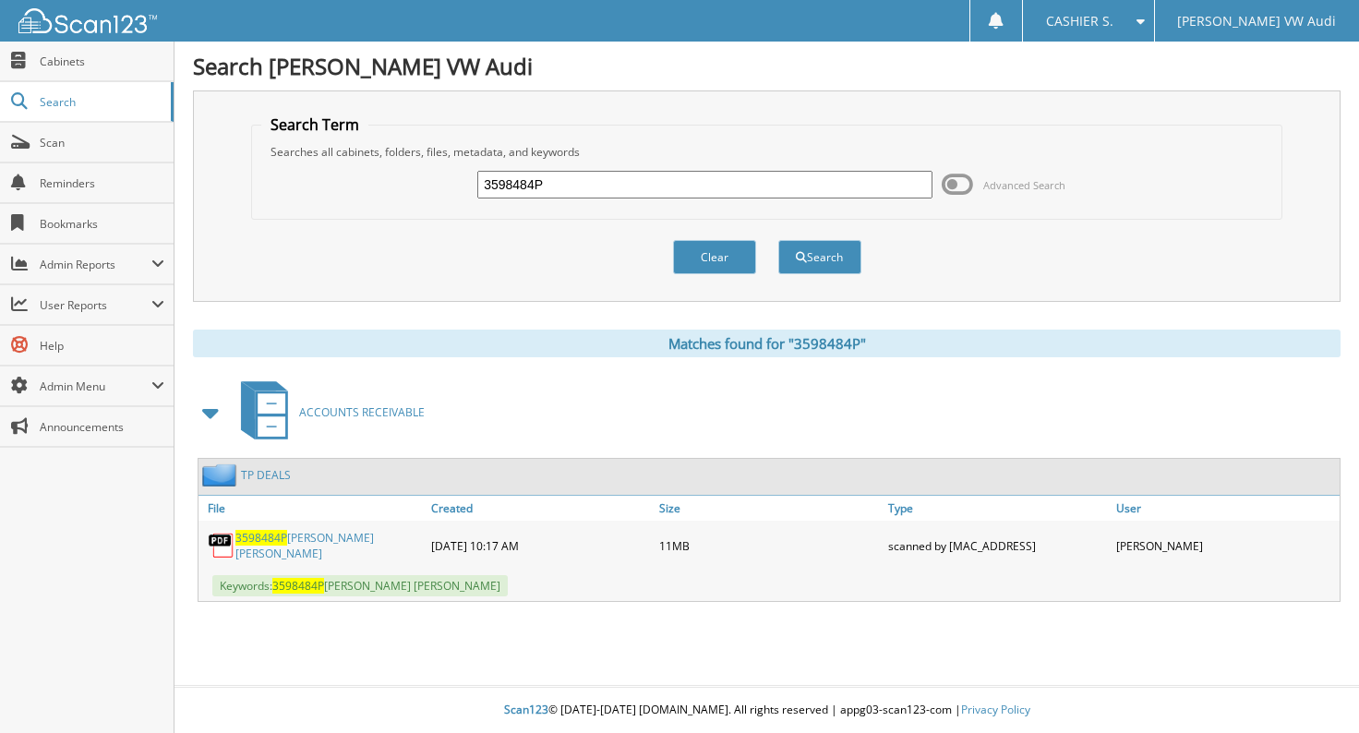
click at [261, 530] on span "3598484P" at bounding box center [262, 538] width 52 height 16
